Goal: Task Accomplishment & Management: Complete application form

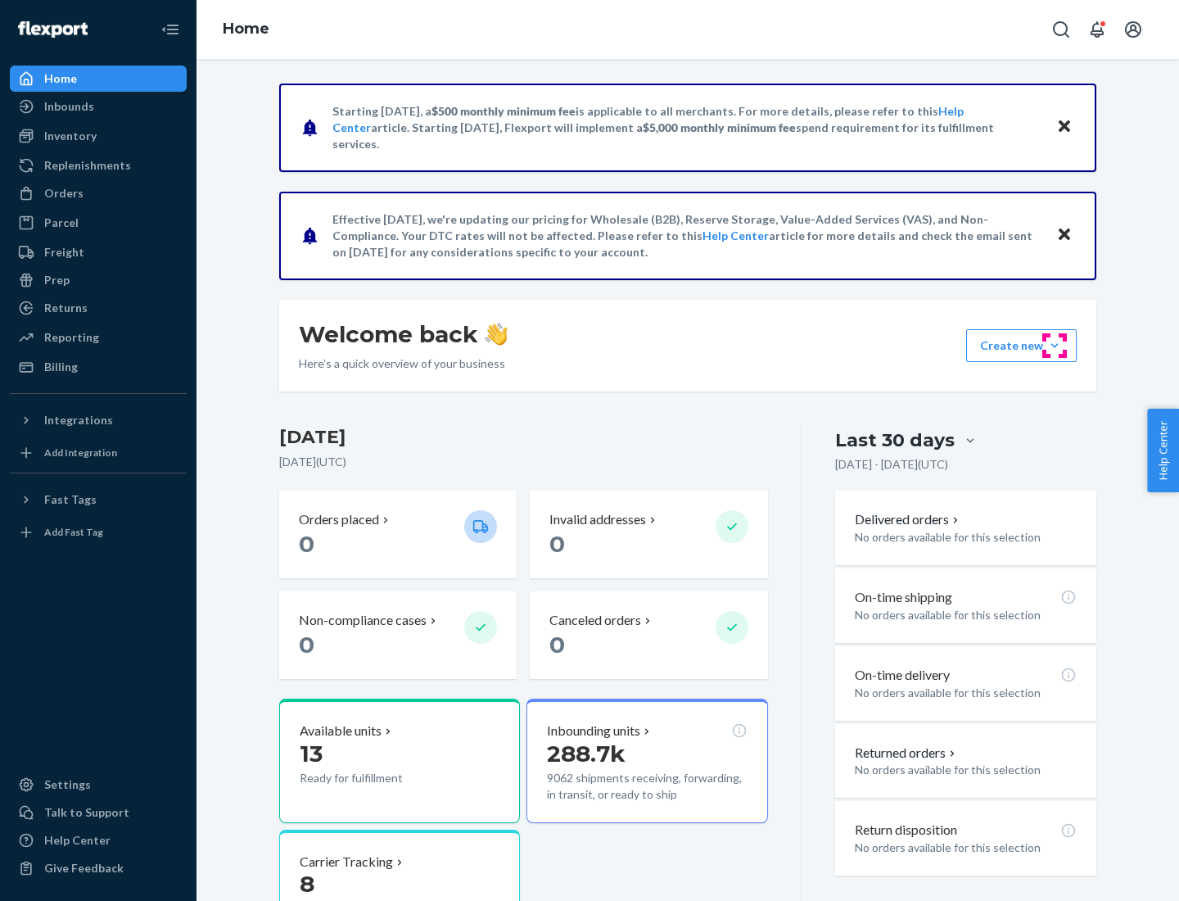
click at [1055, 346] on button "Create new Create new inbound Create new order Create new product" at bounding box center [1021, 345] width 111 height 33
click at [98, 106] on div "Inbounds" at bounding box center [98, 106] width 174 height 23
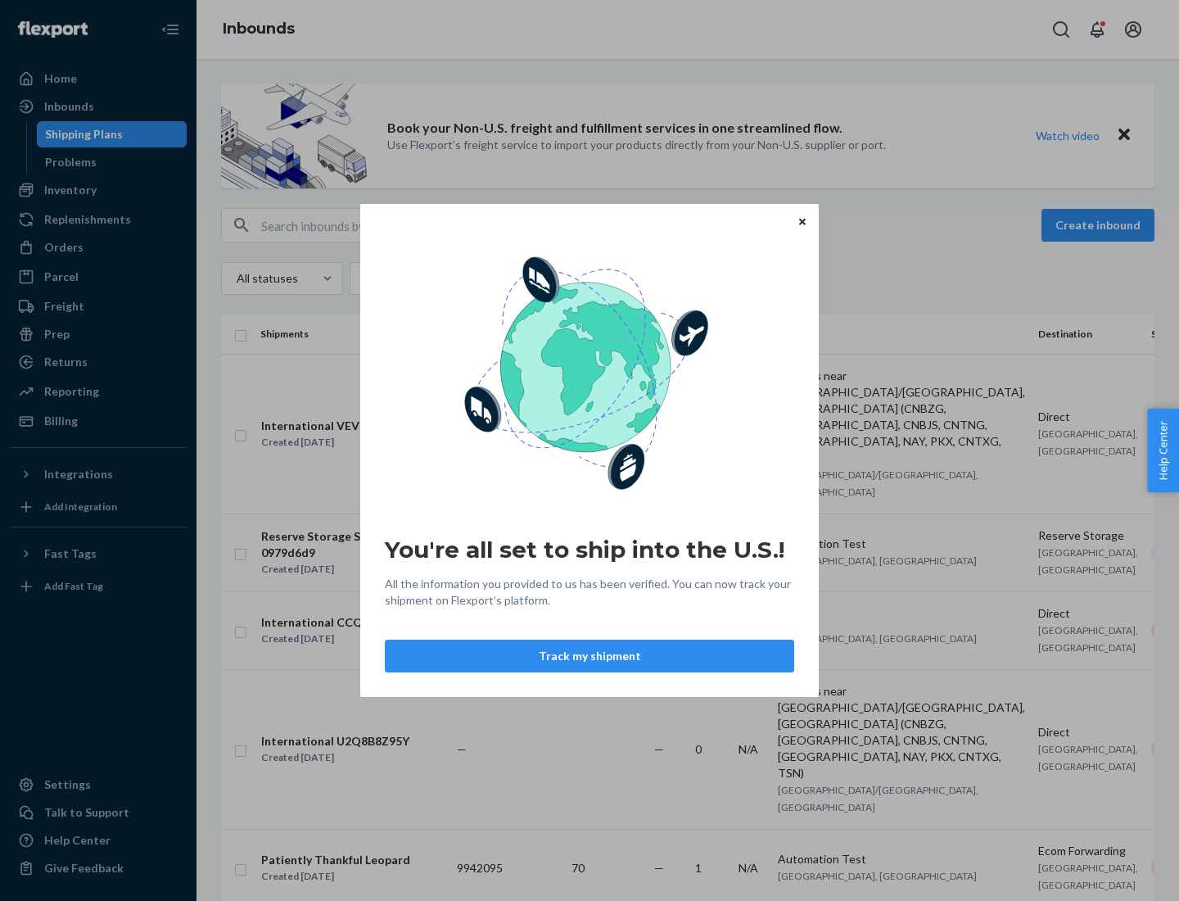
click at [589, 656] on button "Track my shipment" at bounding box center [589, 655] width 409 height 33
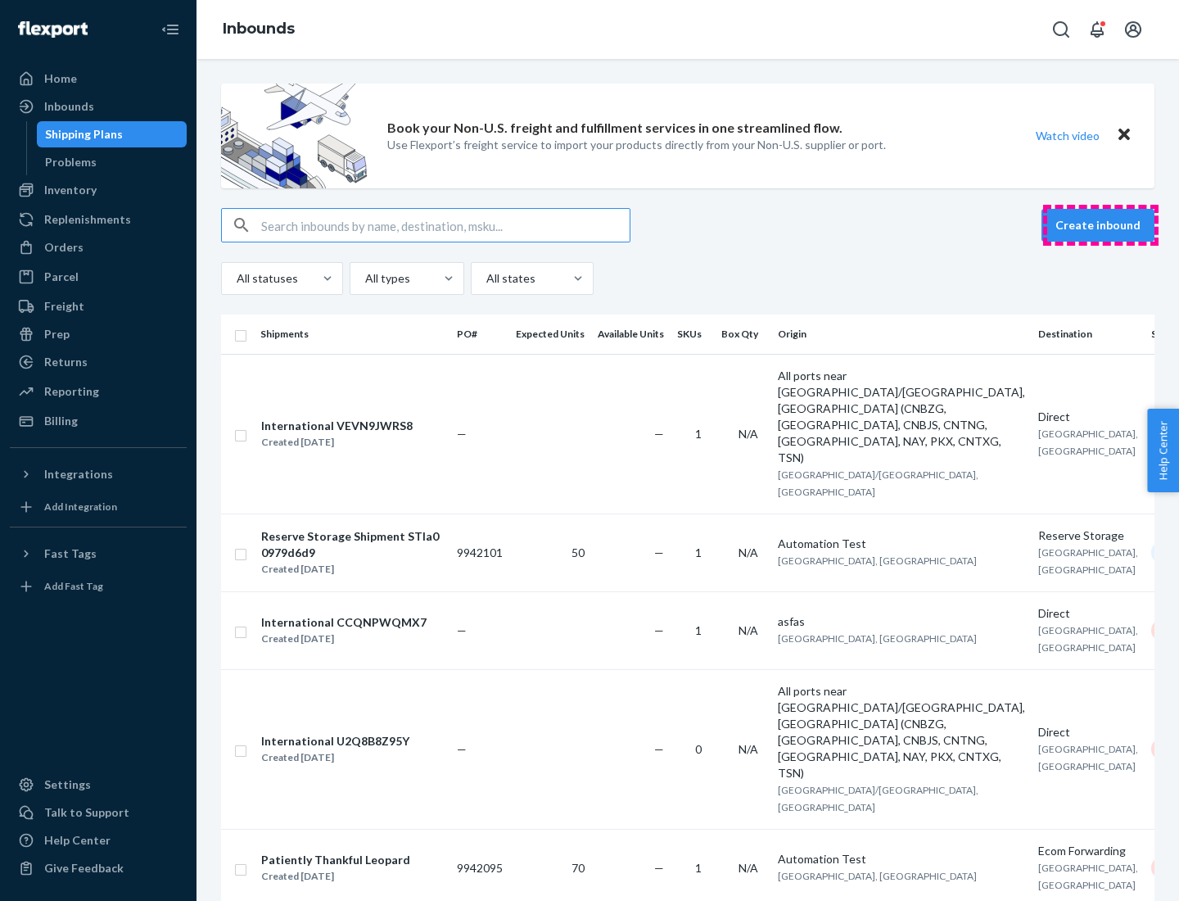
click at [1100, 225] on button "Create inbound" at bounding box center [1097, 225] width 113 height 33
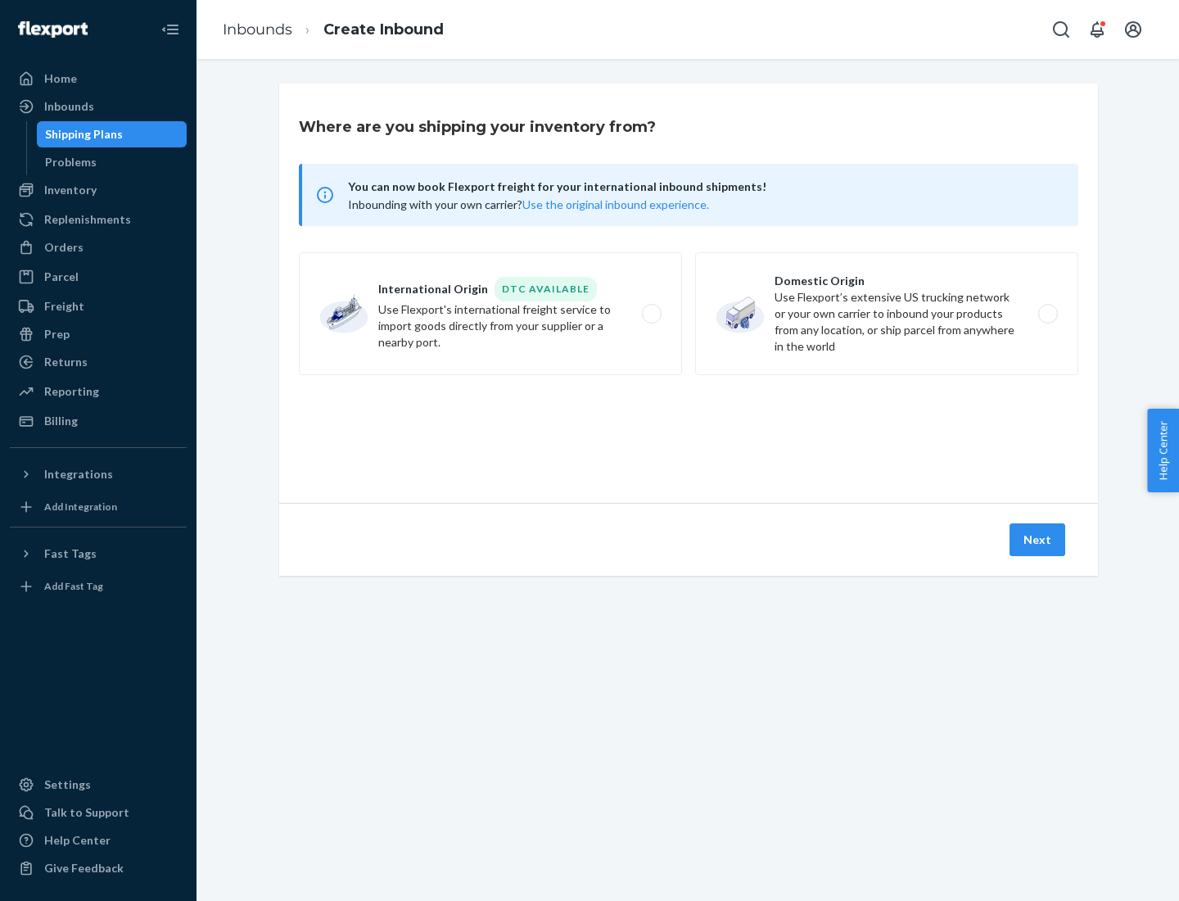
click at [490, 314] on label "International Origin DTC Available Use Flexport's international freight service…" at bounding box center [490, 313] width 383 height 123
click at [651, 314] on input "International Origin DTC Available Use Flexport's international freight service…" at bounding box center [656, 314] width 11 height 11
radio input "true"
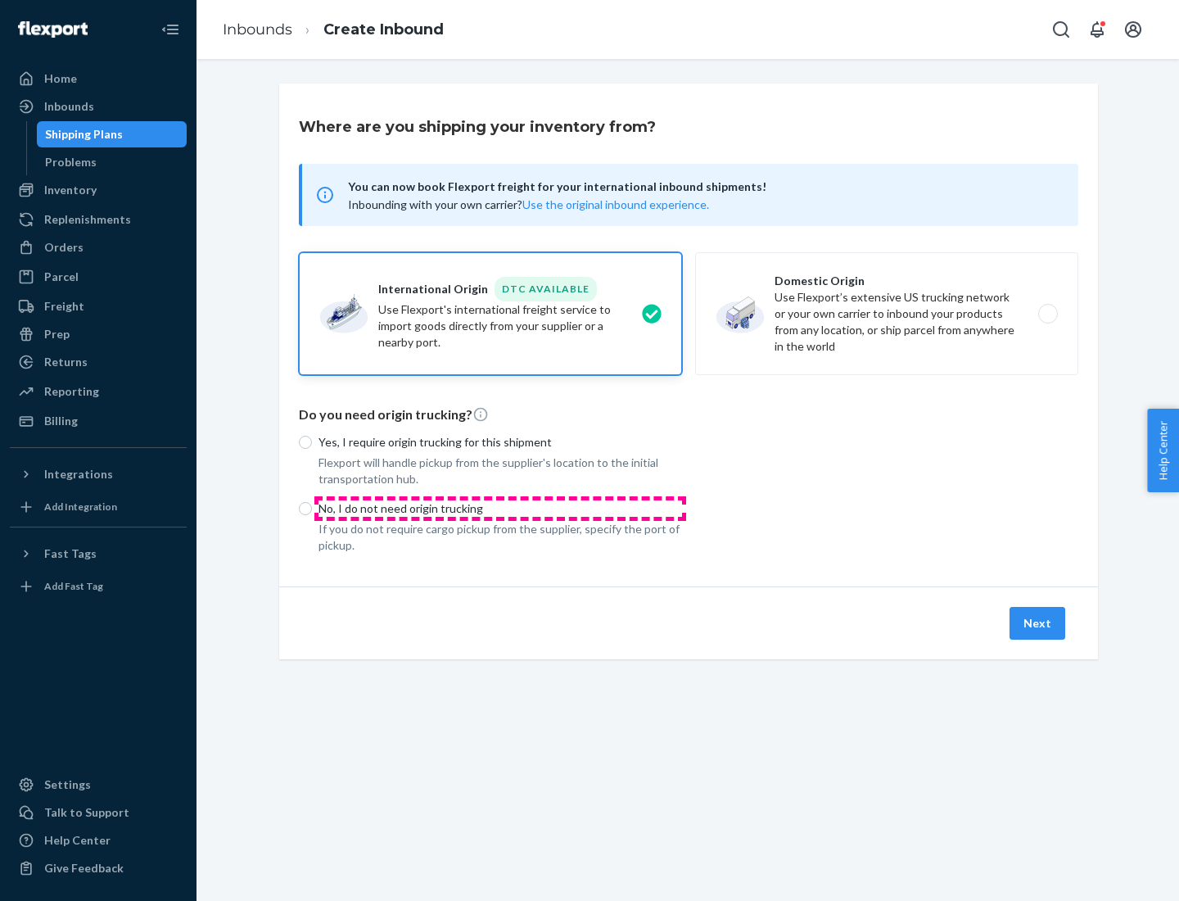
click at [500, 508] on p "No, I do not need origin trucking" at bounding box center [500, 508] width 364 height 16
click at [312, 508] on input "No, I do not need origin trucking" at bounding box center [305, 508] width 13 height 13
radio input "true"
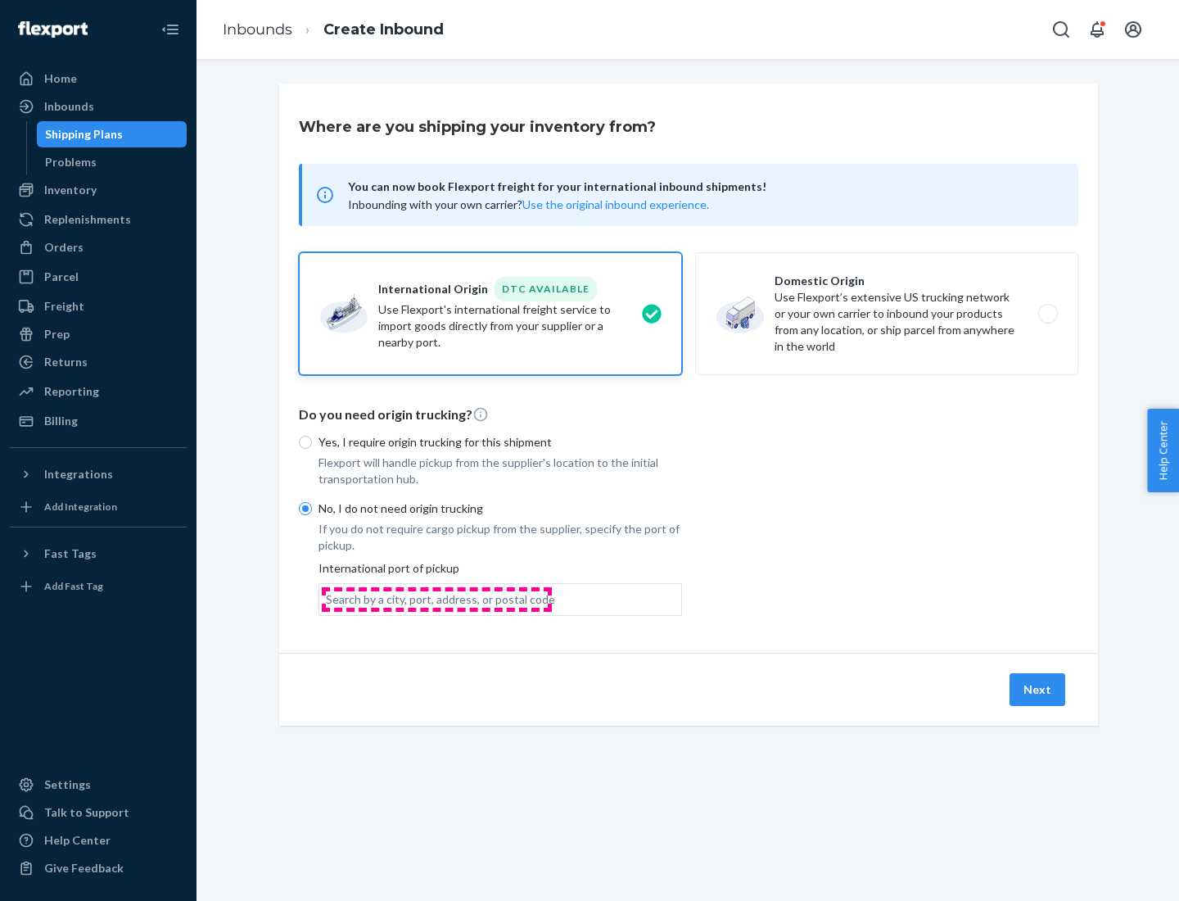
click at [436, 598] on div "Search by a city, port, address, or postal code" at bounding box center [440, 599] width 229 height 16
click at [327, 598] on input "Search by a city, port, address, or postal code" at bounding box center [327, 599] width 2 height 16
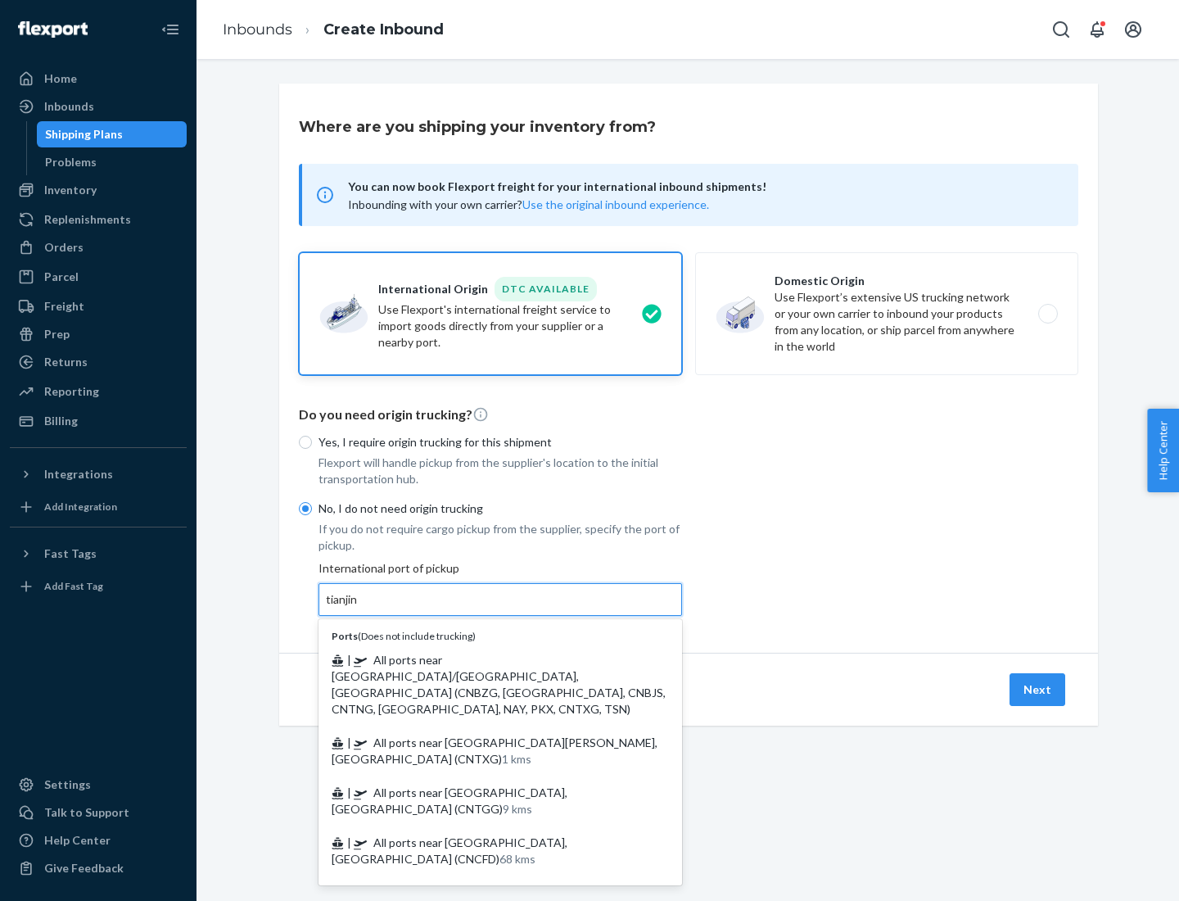
click at [484, 659] on span "| All ports near [GEOGRAPHIC_DATA]/[GEOGRAPHIC_DATA], [GEOGRAPHIC_DATA] (CNBZG,…" at bounding box center [499, 684] width 334 height 63
click at [359, 607] on input "tianjin" at bounding box center [343, 599] width 34 height 16
type input "All ports near [GEOGRAPHIC_DATA]/[GEOGRAPHIC_DATA], [GEOGRAPHIC_DATA] (CNBZG, […"
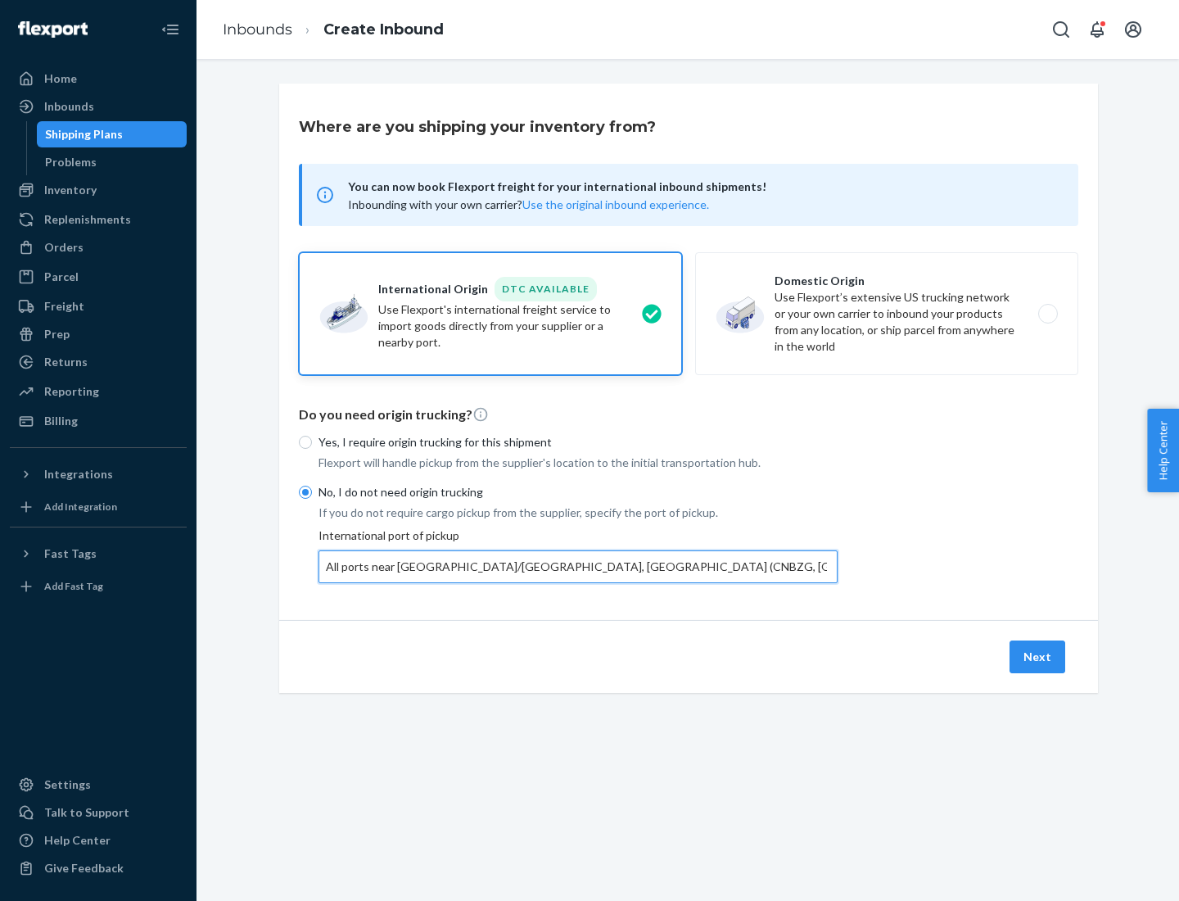
click at [1038, 656] on button "Next" at bounding box center [1037, 656] width 56 height 33
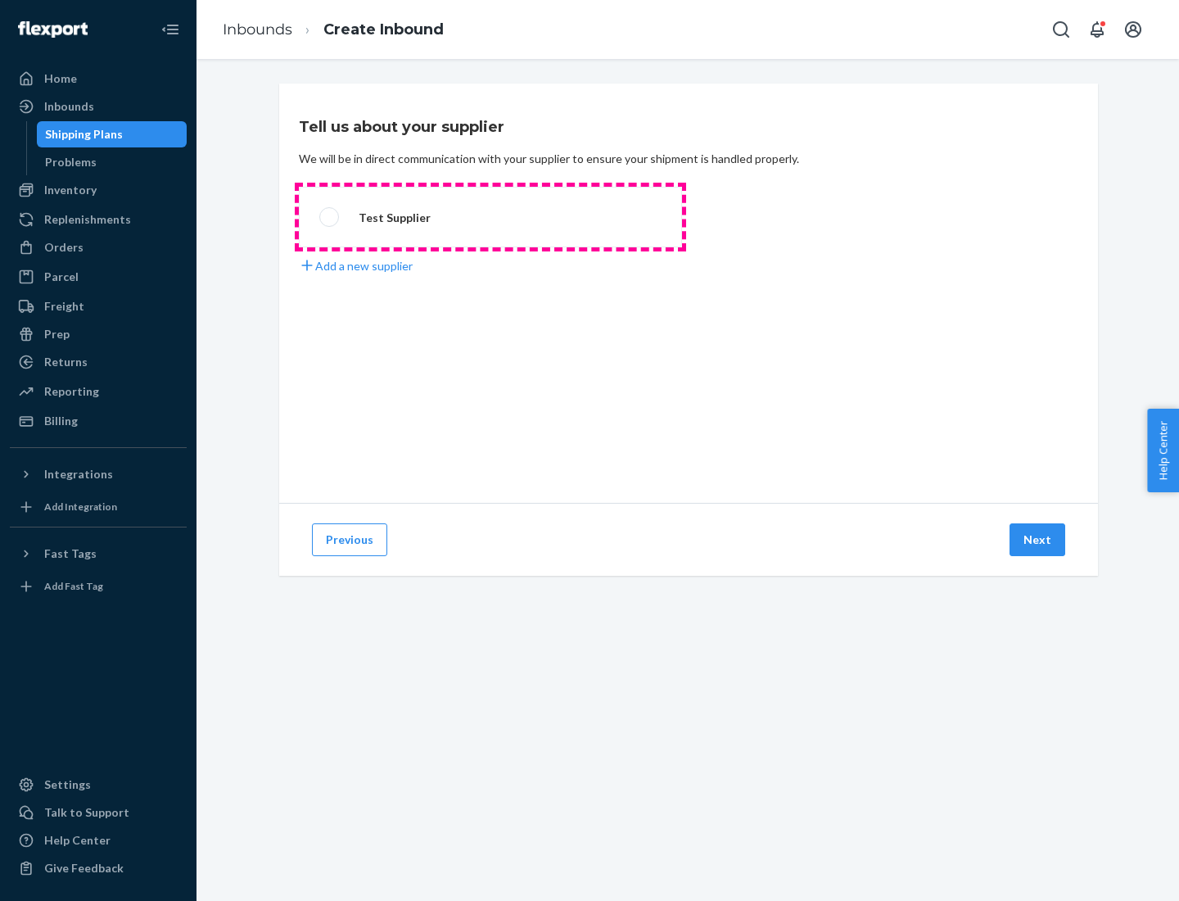
click at [490, 217] on label "Test Supplier" at bounding box center [490, 217] width 383 height 61
click at [330, 217] on input "Test Supplier" at bounding box center [324, 217] width 11 height 11
radio input "true"
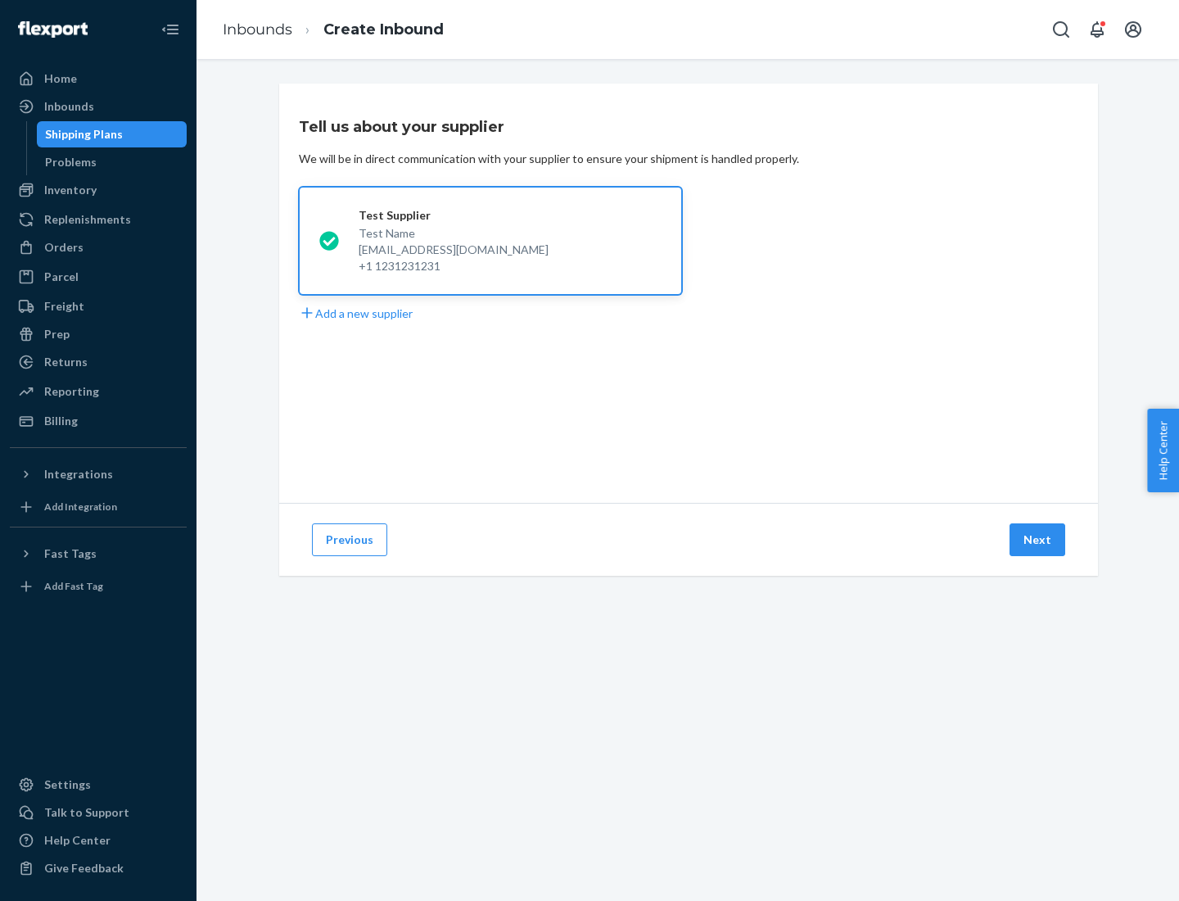
click at [1038, 540] on button "Next" at bounding box center [1037, 539] width 56 height 33
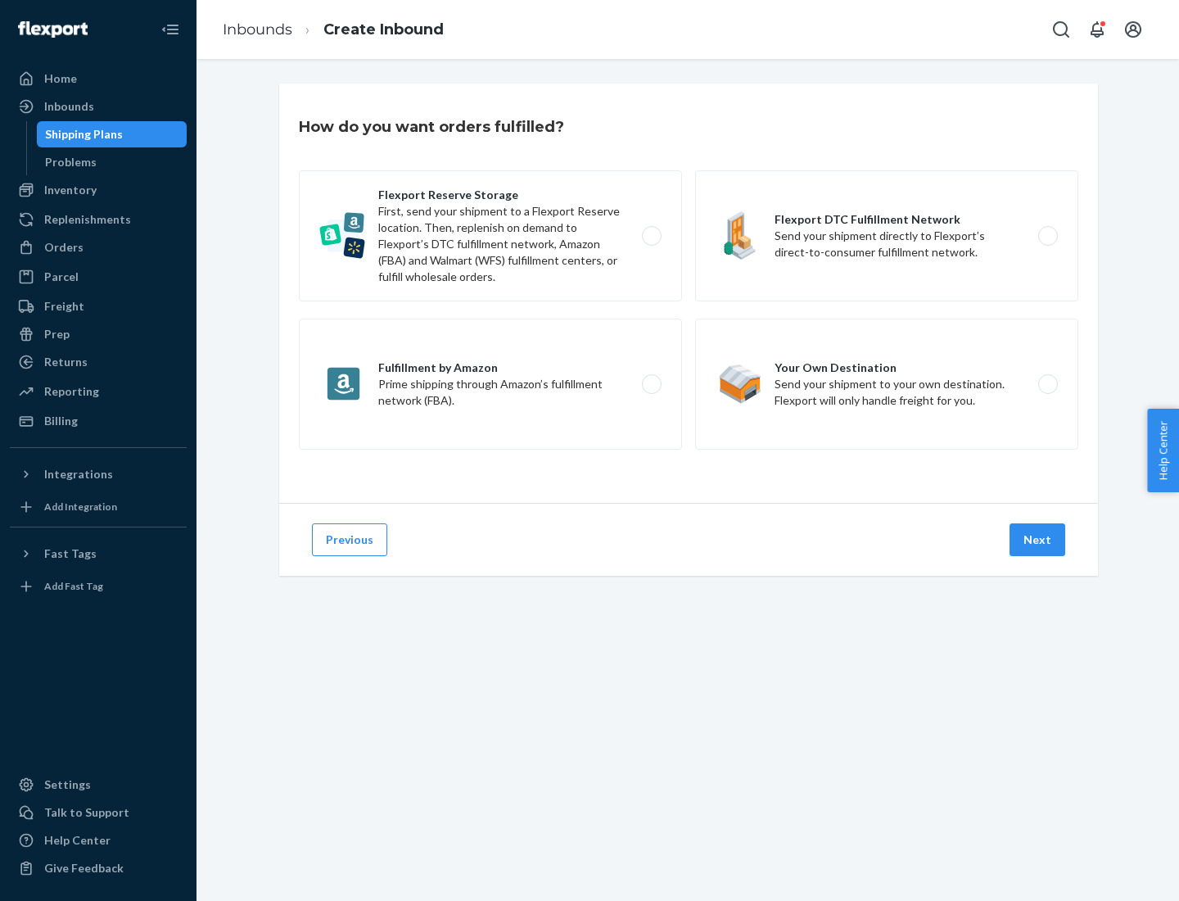
click at [490, 236] on label "Flexport Reserve Storage First, send your shipment to a Flexport Reserve locati…" at bounding box center [490, 235] width 383 height 131
click at [651, 236] on input "Flexport Reserve Storage First, send your shipment to a Flexport Reserve locati…" at bounding box center [656, 236] width 11 height 11
radio input "true"
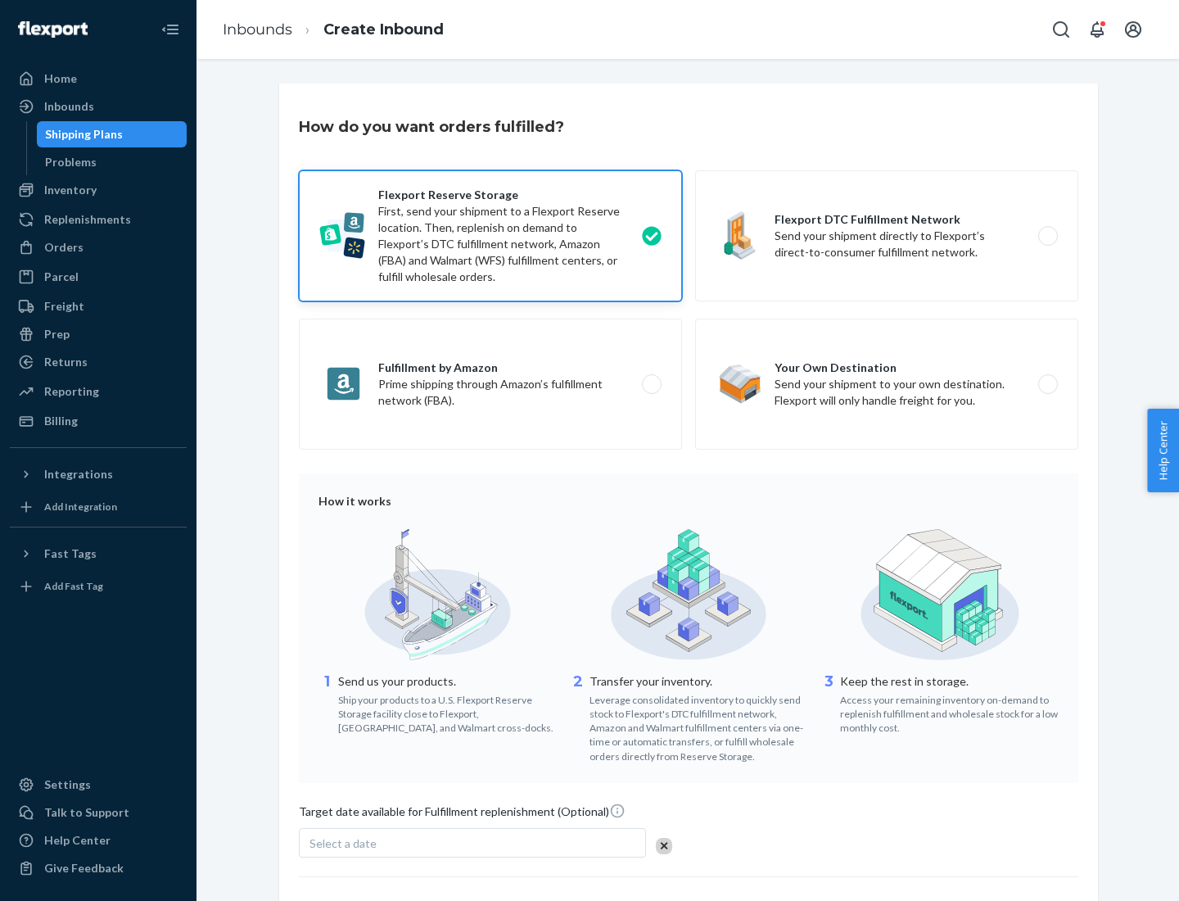
scroll to position [134, 0]
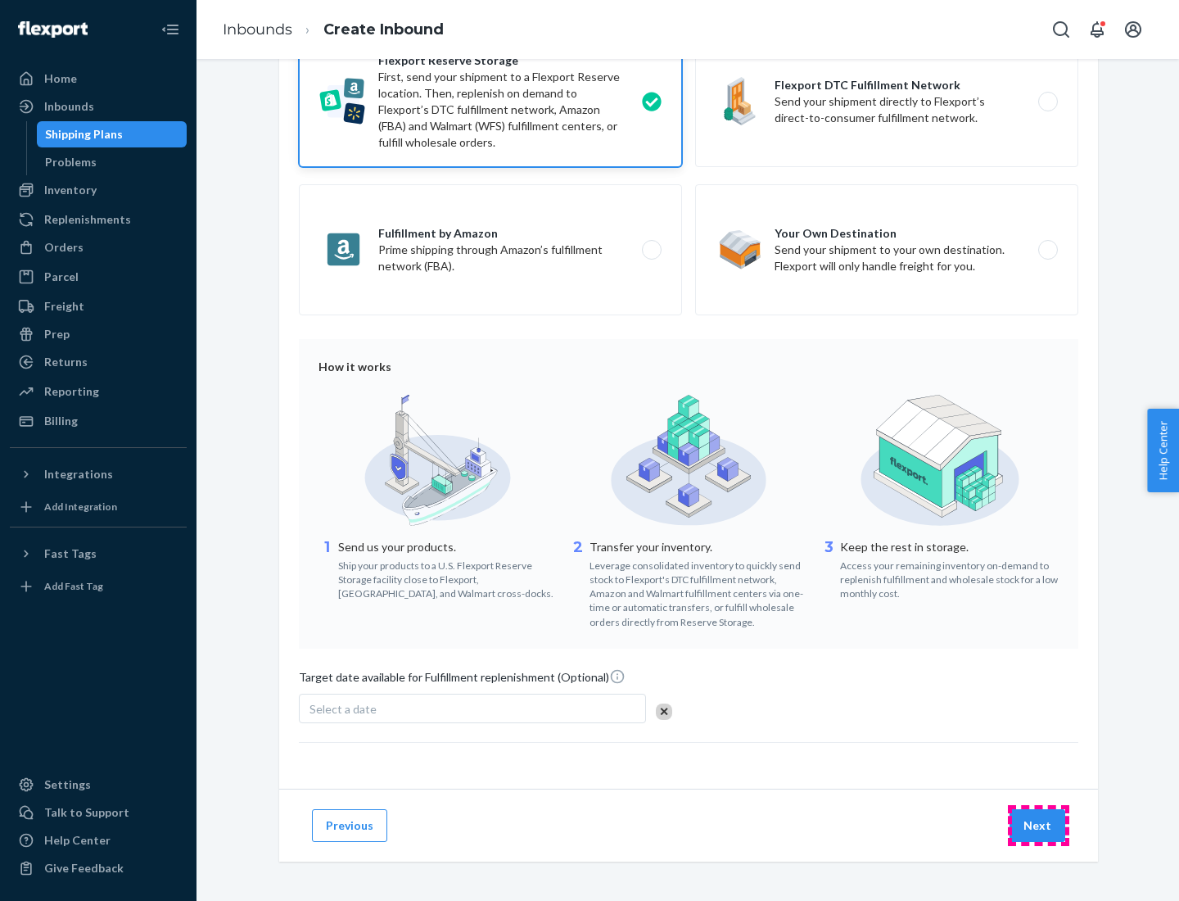
click at [1038, 824] on button "Next" at bounding box center [1037, 825] width 56 height 33
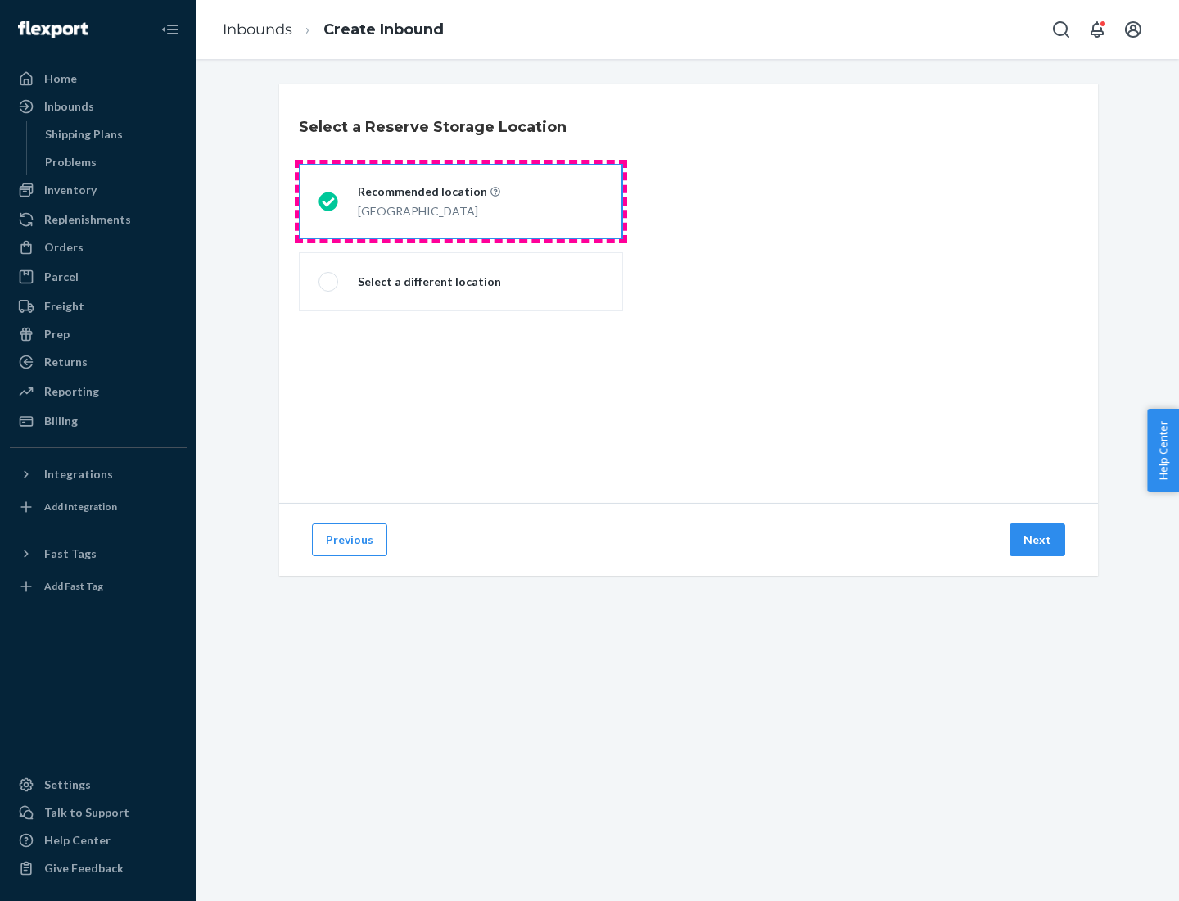
click at [461, 201] on div "[GEOGRAPHIC_DATA]" at bounding box center [429, 210] width 142 height 20
click at [329, 201] on input "Recommended location [GEOGRAPHIC_DATA]" at bounding box center [323, 201] width 11 height 11
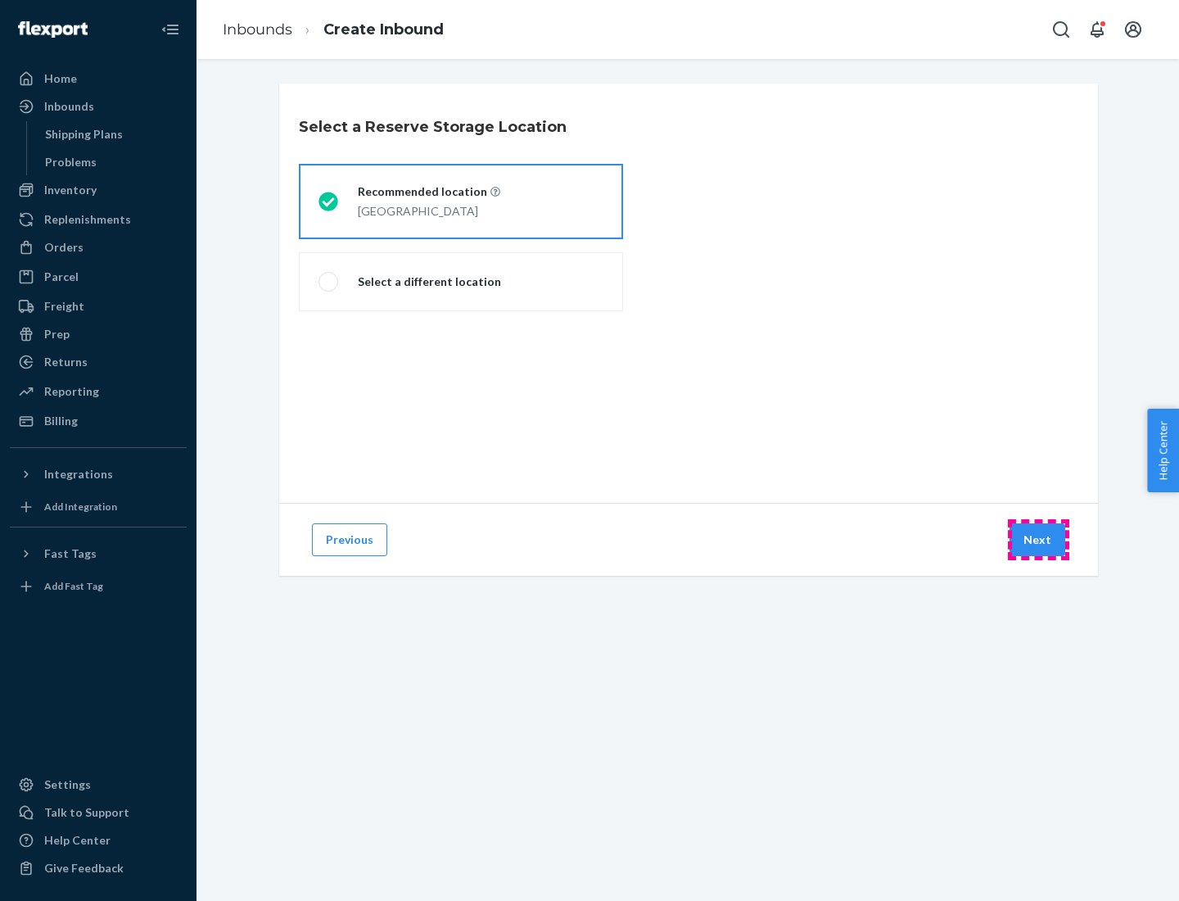
click at [1038, 540] on button "Next" at bounding box center [1037, 539] width 56 height 33
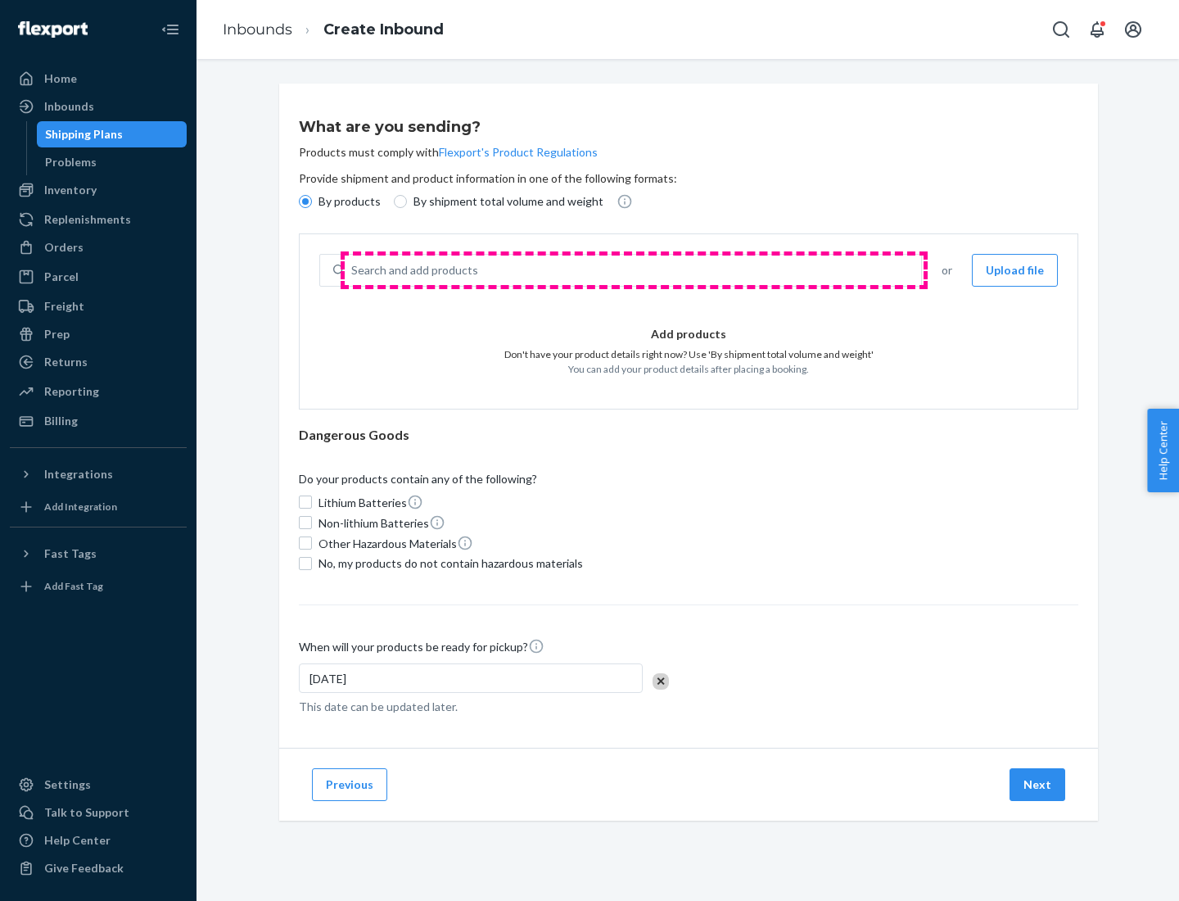
click at [634, 270] on div "Search and add products" at bounding box center [633, 269] width 576 height 29
click at [353, 270] on input "Search and add products" at bounding box center [352, 270] width 2 height 16
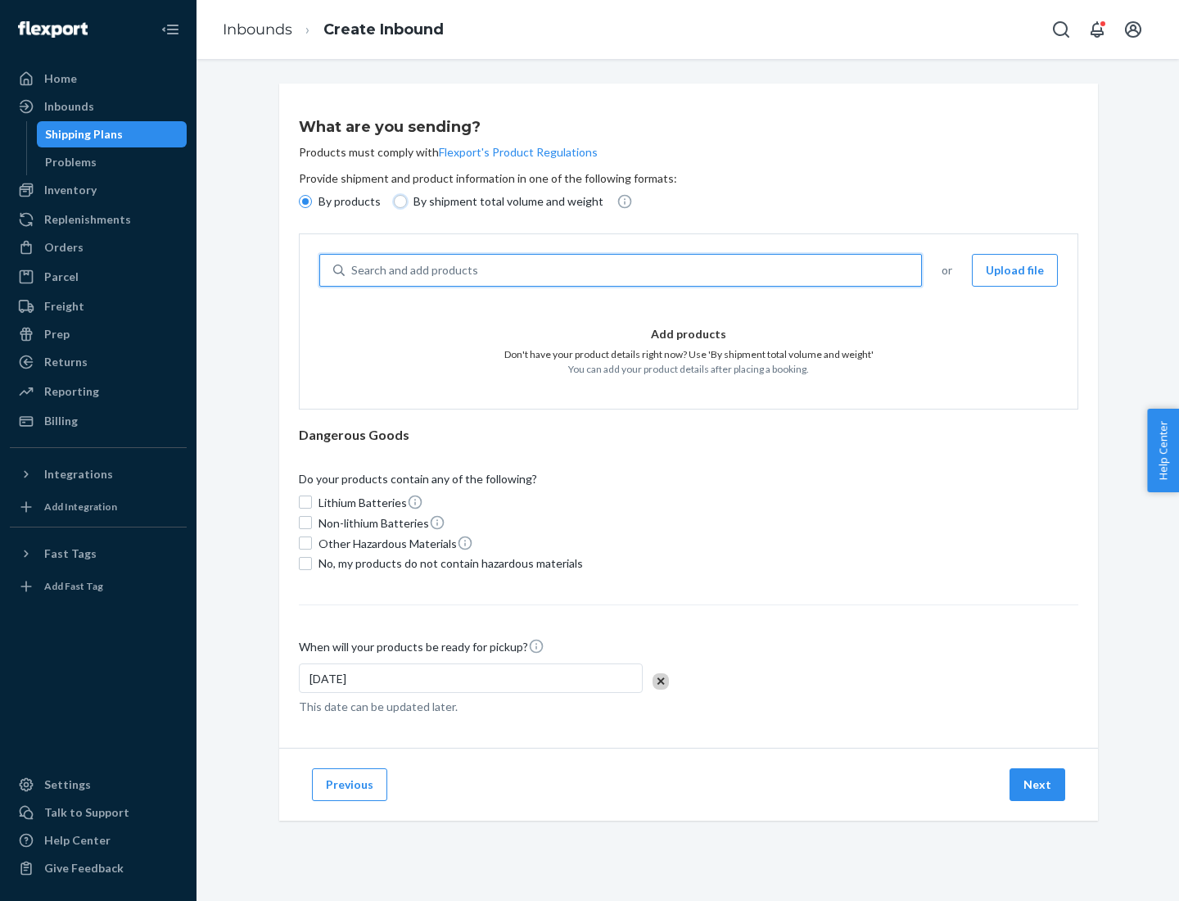
click at [398, 201] on input "By shipment total volume and weight" at bounding box center [400, 201] width 13 height 13
radio input "true"
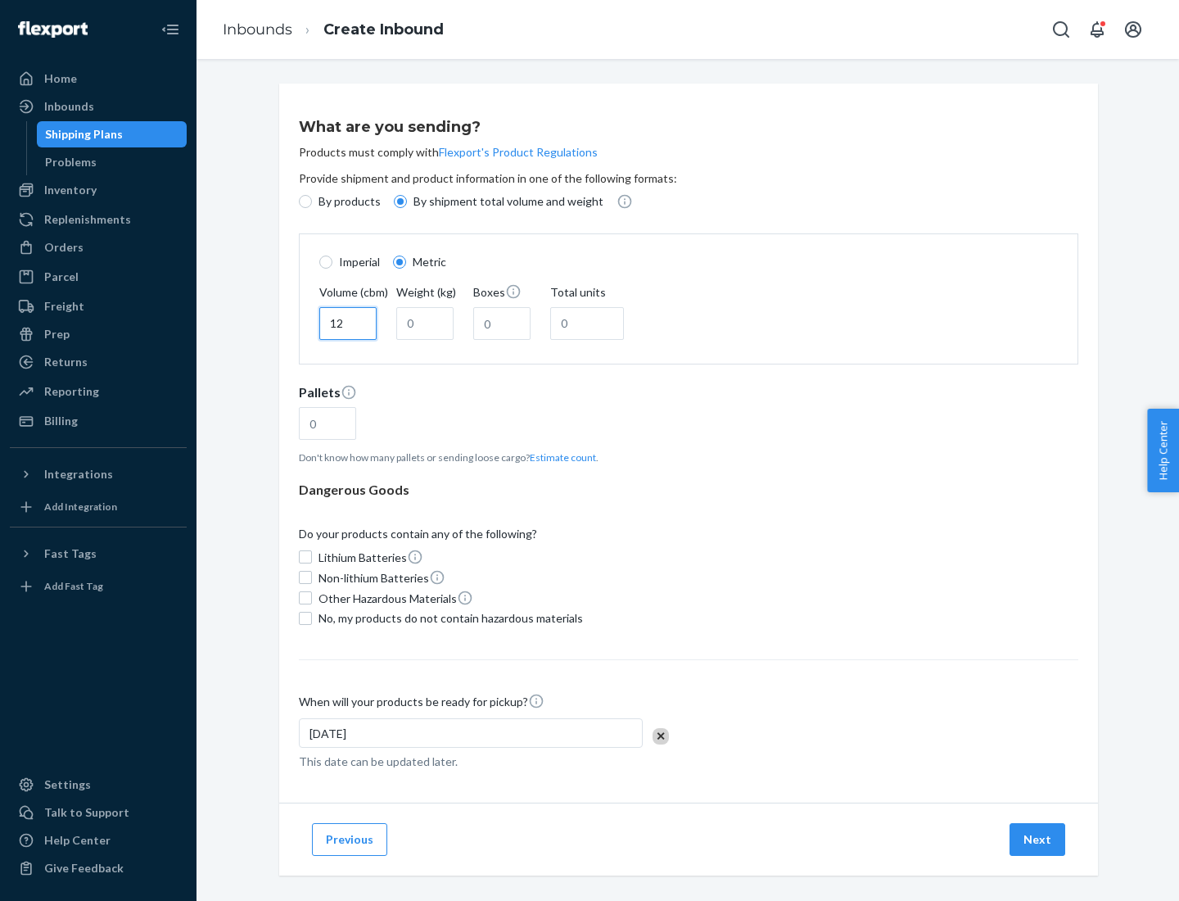
type input "12"
type input "22"
type input "222"
type input "121"
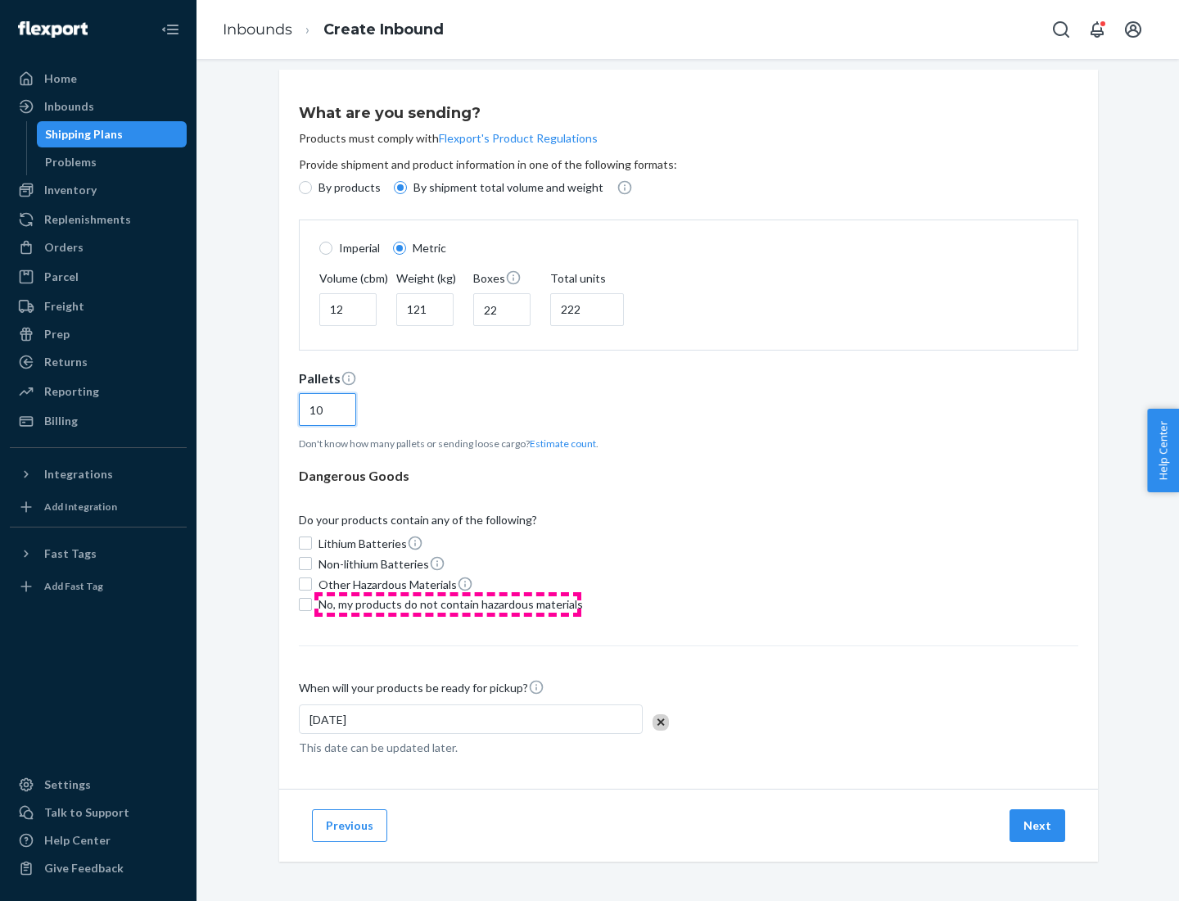
type input "10"
click at [448, 603] on span "No, my products do not contain hazardous materials" at bounding box center [450, 604] width 264 height 16
click at [312, 603] on input "No, my products do not contain hazardous materials" at bounding box center [305, 604] width 13 height 13
checkbox input "true"
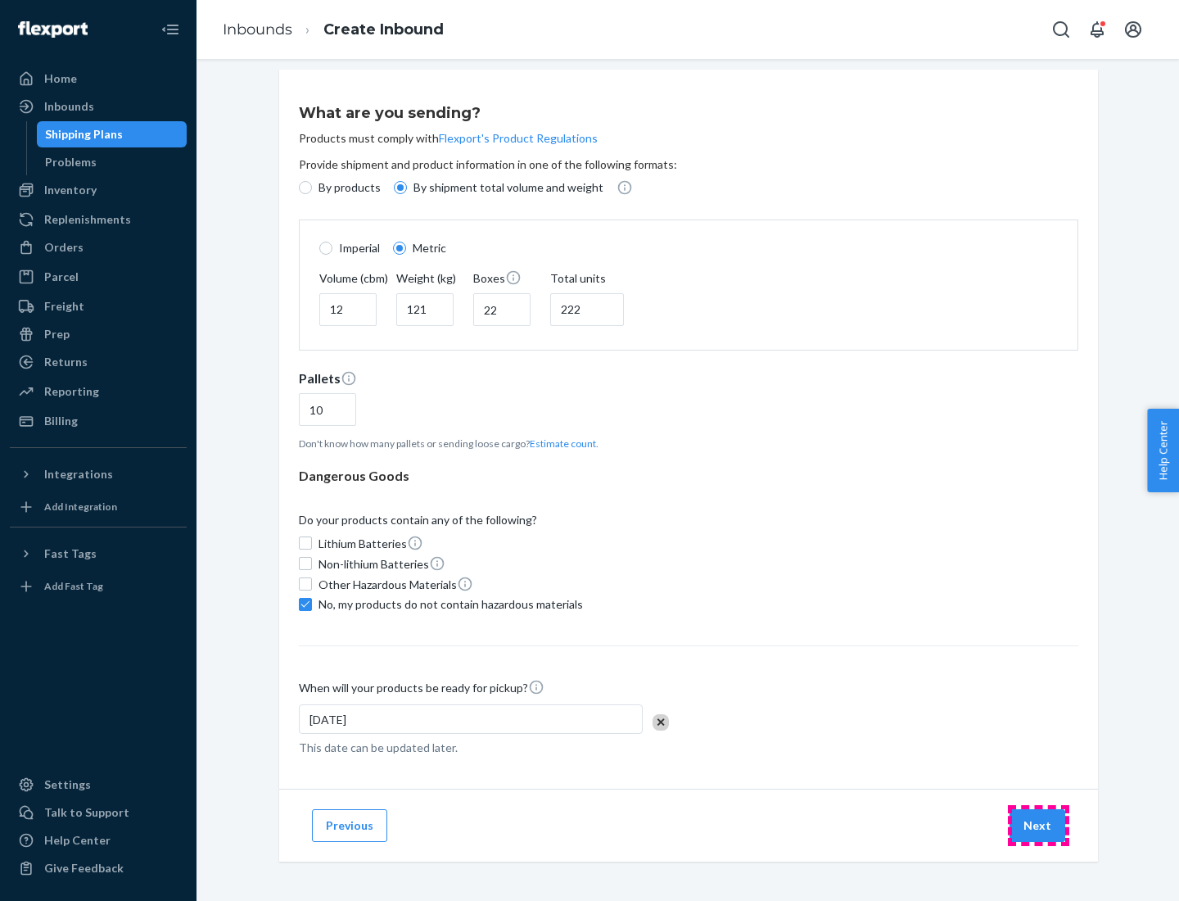
click at [1038, 824] on button "Next" at bounding box center [1037, 825] width 56 height 33
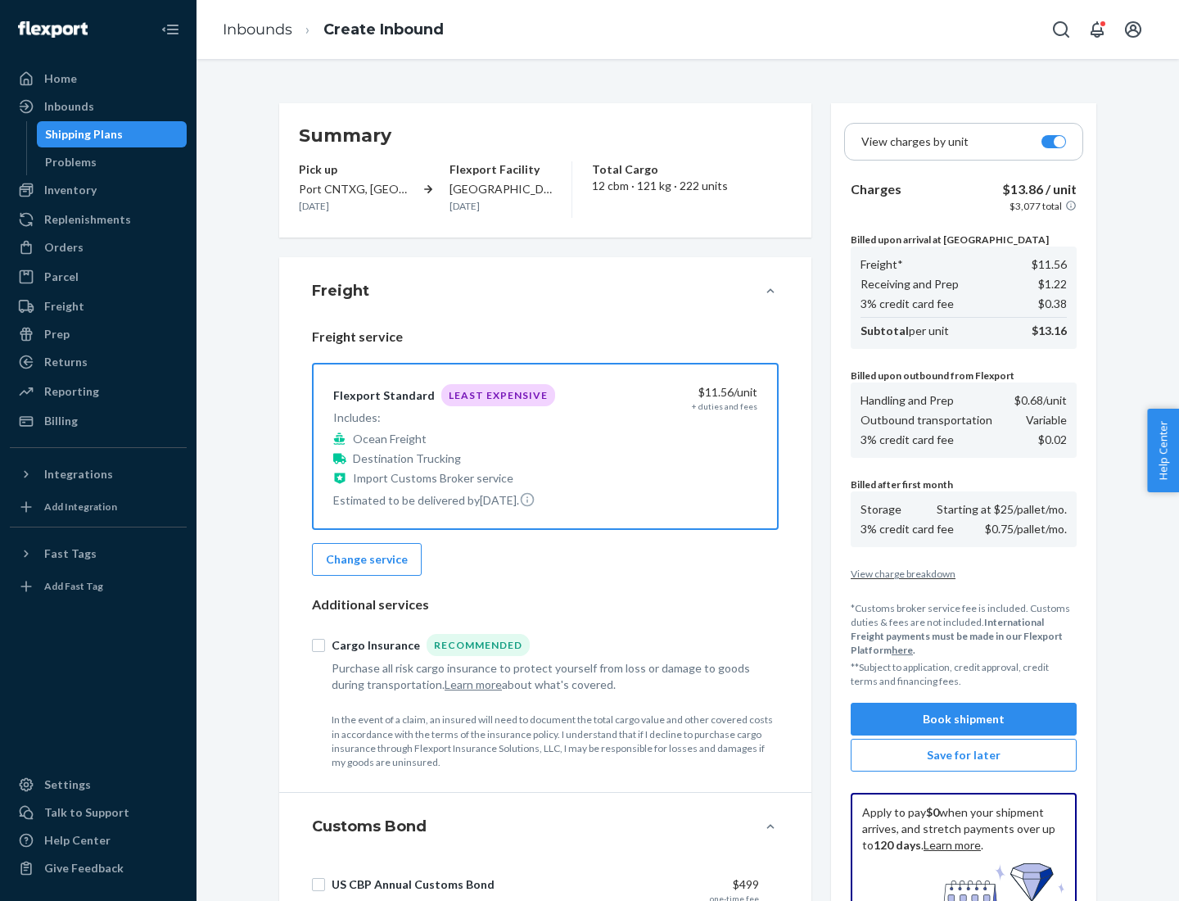
scroll to position [239, 0]
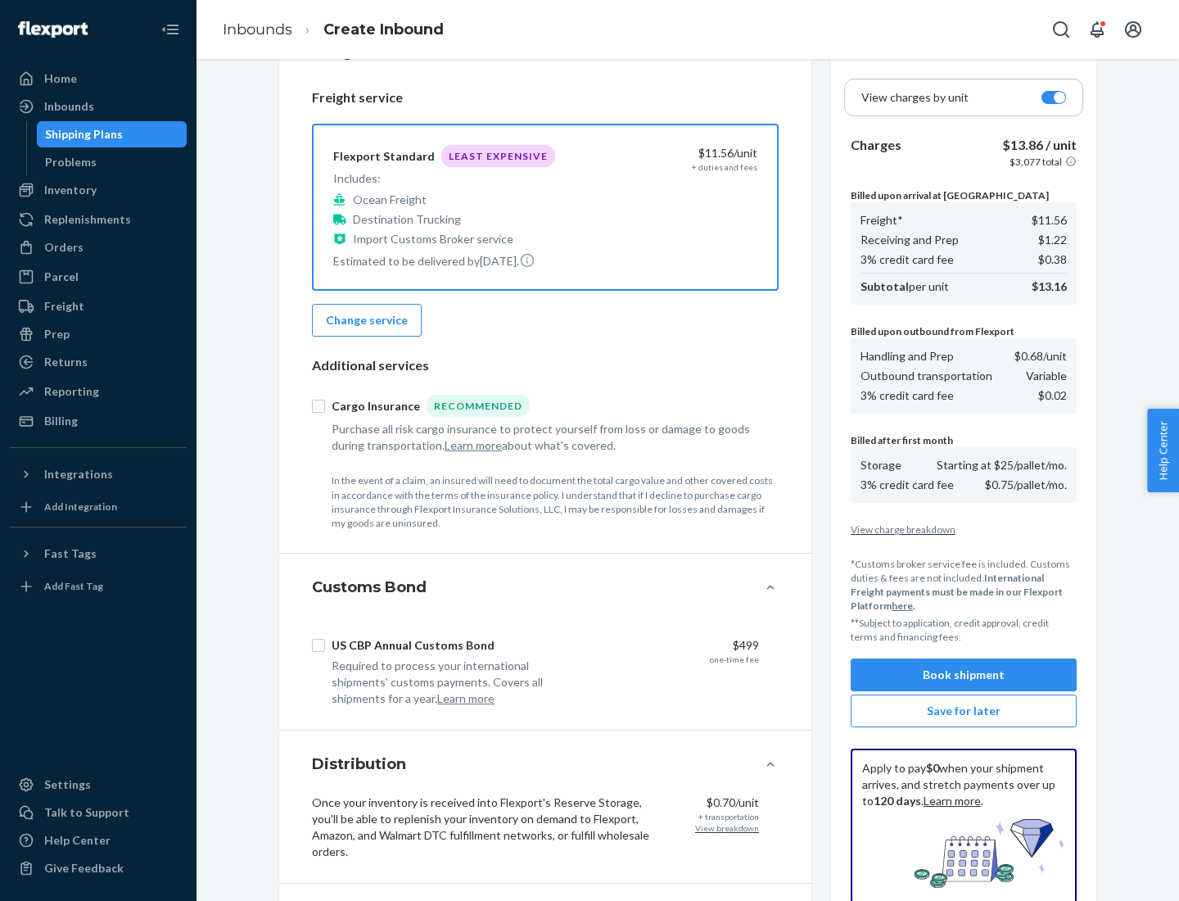
click at [964, 675] on button "Book shipment" at bounding box center [964, 674] width 226 height 33
